Goal: Entertainment & Leisure: Consume media (video, audio)

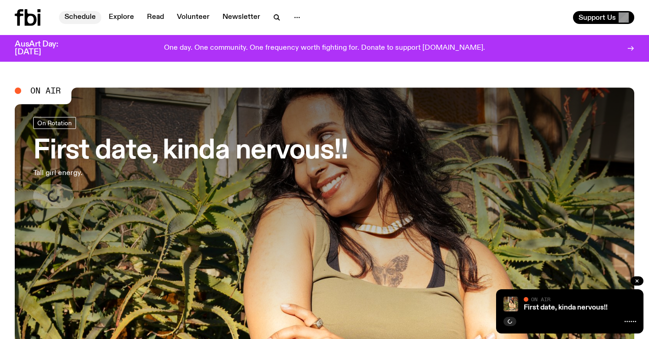
click at [87, 16] on link "Schedule" at bounding box center [80, 17] width 42 height 13
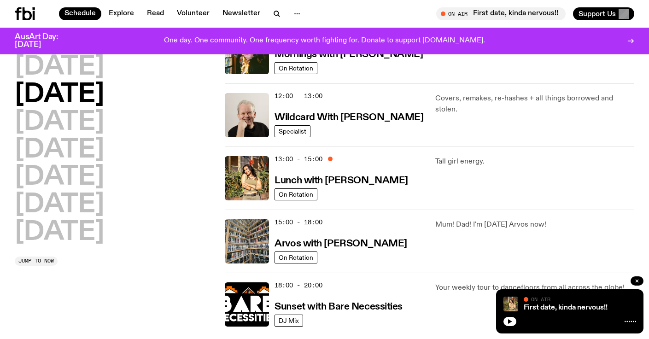
scroll to position [187, 0]
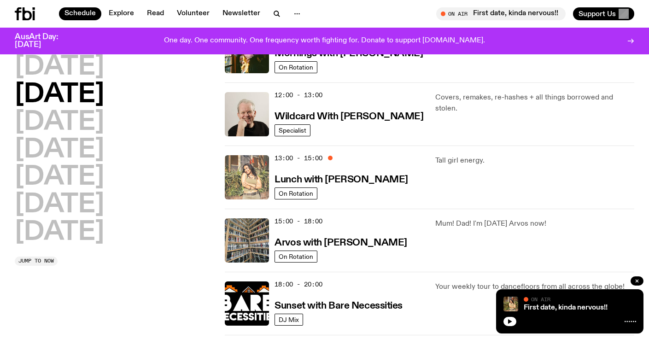
click at [254, 179] on img at bounding box center [247, 177] width 44 height 44
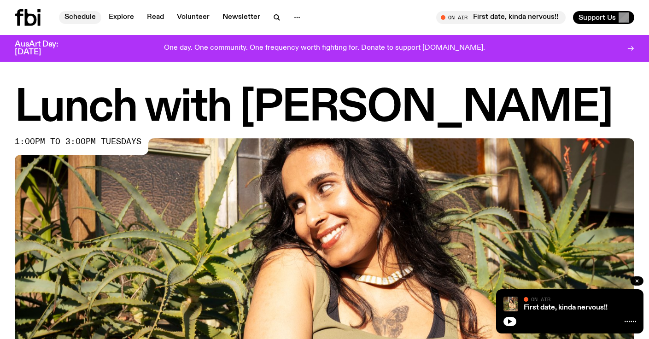
click at [86, 17] on link "Schedule" at bounding box center [80, 17] width 42 height 13
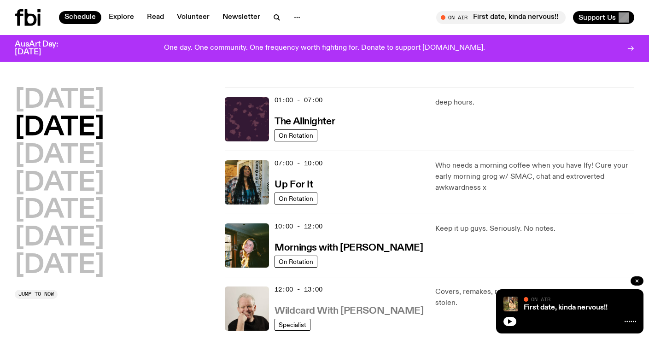
click at [333, 309] on h3 "Wildcard With [PERSON_NAME]" at bounding box center [348, 311] width 149 height 10
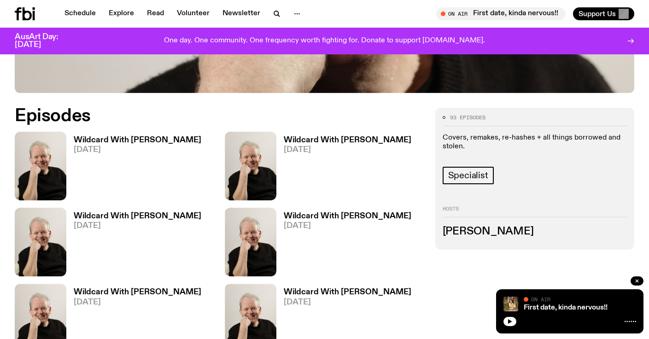
scroll to position [431, 0]
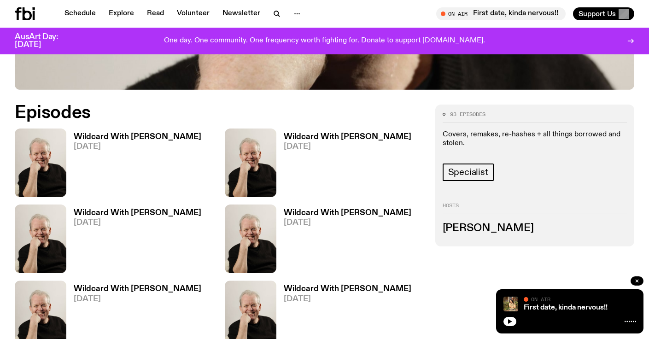
click at [109, 133] on h3 "Wildcard With [PERSON_NAME]" at bounding box center [138, 137] width 128 height 8
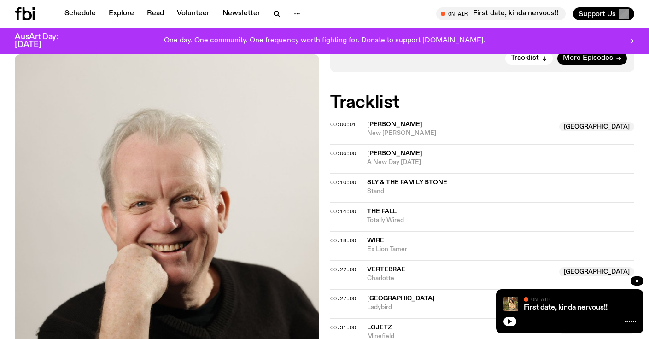
scroll to position [258, 0]
